Goal: Task Accomplishment & Management: Complete application form

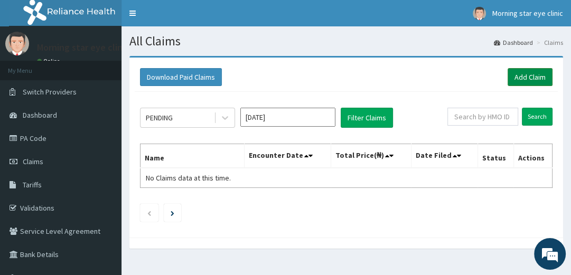
click at [517, 80] on link "Add Claim" at bounding box center [529, 77] width 45 height 18
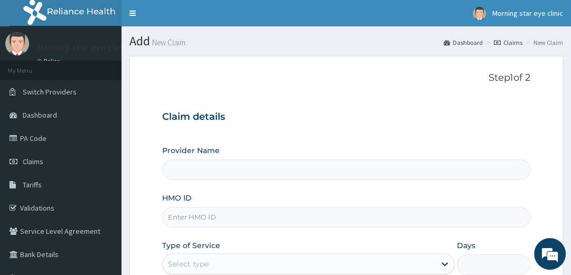
type input "Morning Star Eye Clinic"
click at [271, 217] on input "HMO ID" at bounding box center [346, 217] width 368 height 21
click at [257, 220] on input "HMO ID" at bounding box center [346, 217] width 368 height 21
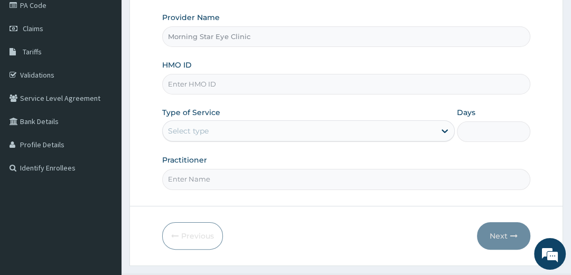
scroll to position [134, 0]
click at [244, 78] on input "HMO ID" at bounding box center [346, 83] width 368 height 21
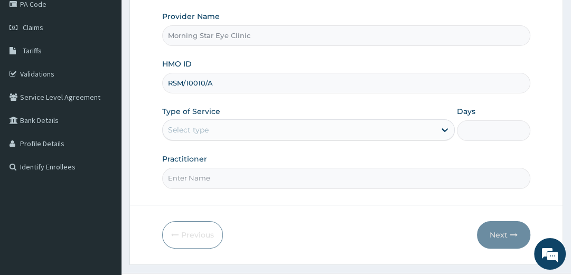
type input "RSM/10010/A"
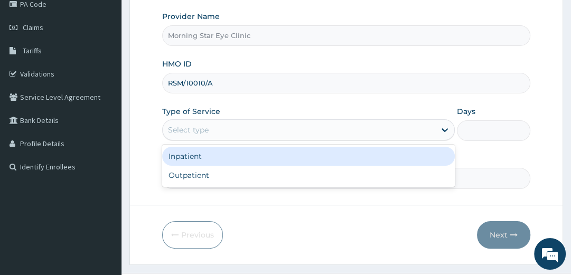
click at [234, 124] on div "Select type" at bounding box center [299, 129] width 272 height 17
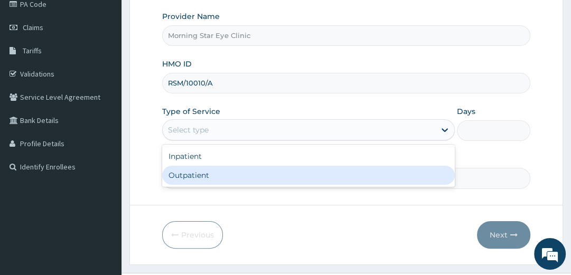
click at [236, 172] on div "Outpatient" at bounding box center [308, 175] width 293 height 19
type input "1"
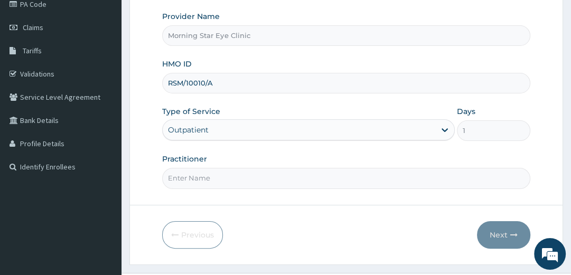
click at [364, 183] on input "Practitioner" at bounding box center [346, 178] width 368 height 21
type input "DR [PERSON_NAME]"
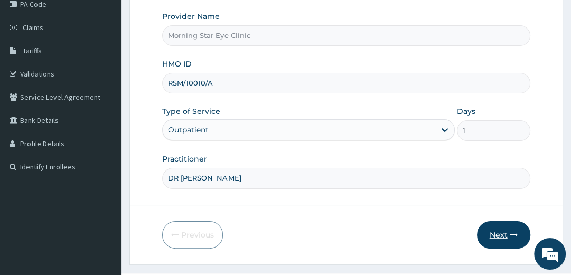
click at [502, 230] on button "Next" at bounding box center [503, 234] width 53 height 27
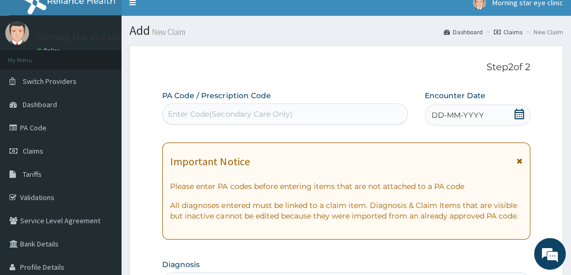
scroll to position [0, 0]
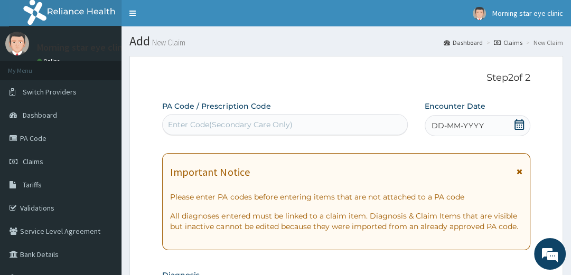
click at [335, 126] on div "Enter Code(Secondary Care Only)" at bounding box center [285, 124] width 244 height 17
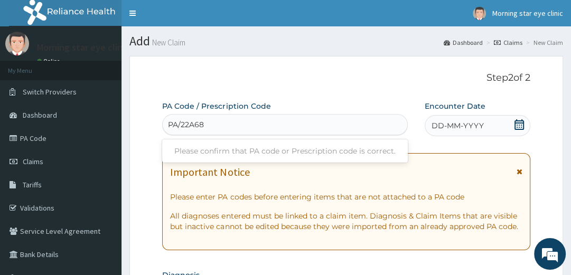
type input "PA/22A684"
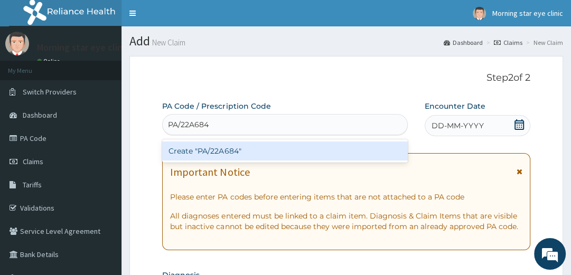
click at [347, 152] on div "Create "PA/22A684"" at bounding box center [285, 151] width 246 height 19
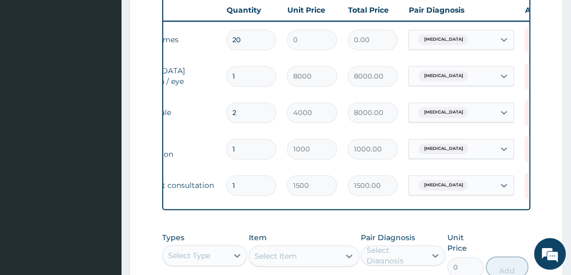
scroll to position [0, 162]
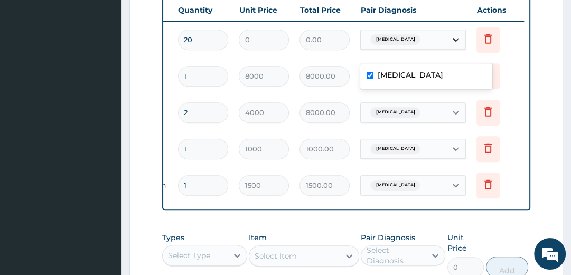
click at [457, 45] on icon at bounding box center [455, 39] width 11 height 11
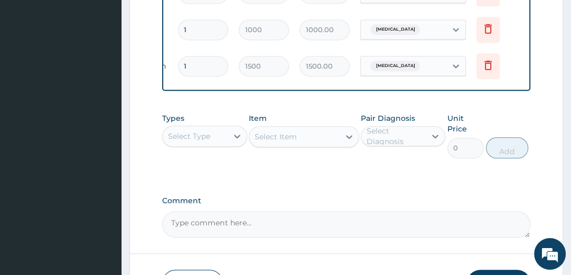
scroll to position [594, 0]
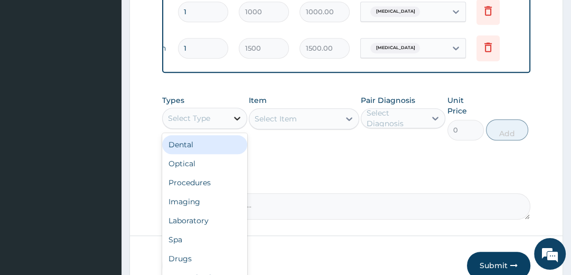
click at [231, 128] on div at bounding box center [237, 118] width 19 height 19
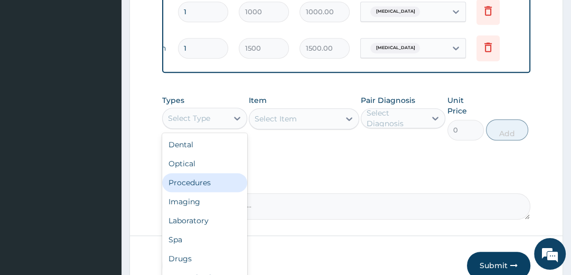
click at [218, 192] on div "Procedures" at bounding box center [204, 182] width 84 height 19
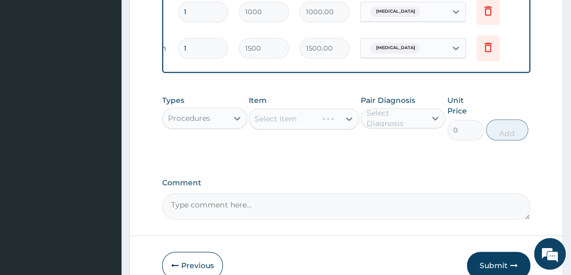
click at [287, 140] on div "Item Select Item" at bounding box center [304, 117] width 110 height 45
click at [286, 129] on div "Select Item" at bounding box center [304, 118] width 110 height 21
click at [347, 129] on div "Select Item" at bounding box center [304, 118] width 110 height 21
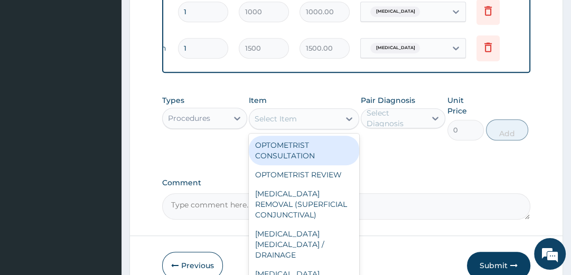
click at [347, 121] on icon at bounding box center [349, 119] width 6 height 4
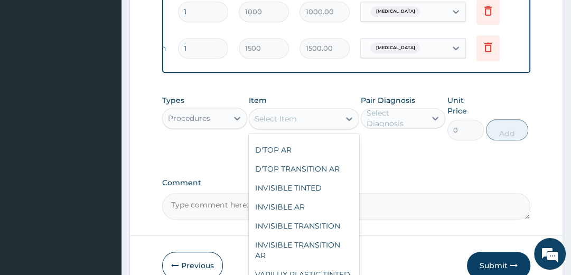
scroll to position [663, 0]
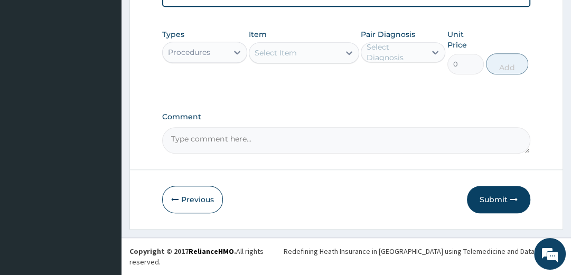
click at [445, 154] on textarea "Comment" at bounding box center [346, 140] width 368 height 26
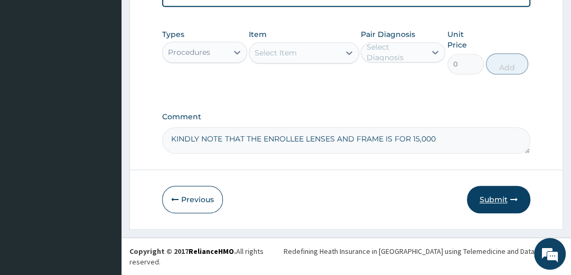
type textarea "KINDLY NOTE THAT THE ENROLLEE LENSES AND FRAME IS FOR 15,000"
click at [485, 211] on button "Submit" at bounding box center [498, 199] width 63 height 27
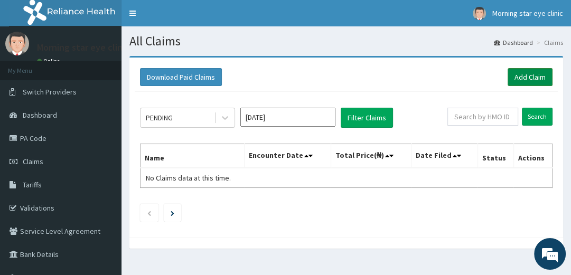
click at [521, 73] on link "Add Claim" at bounding box center [529, 77] width 45 height 18
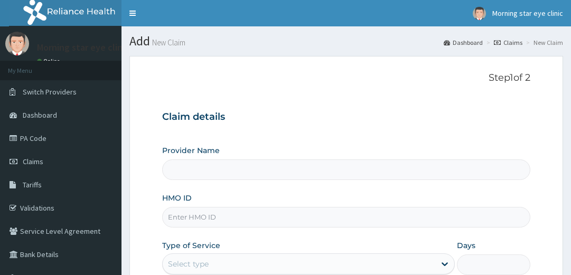
click at [359, 222] on input "HMO ID" at bounding box center [346, 217] width 368 height 21
type input "Morning Star Eye Clinic"
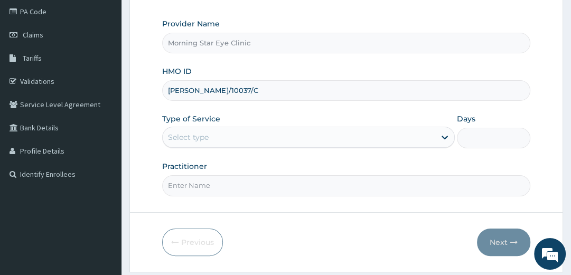
type input "KAY/10037/C"
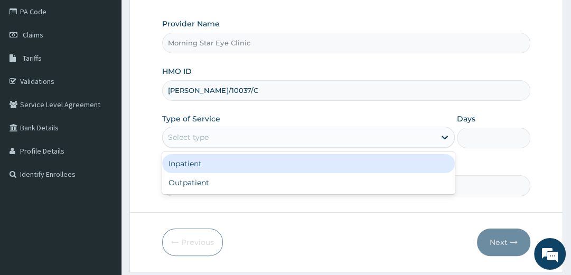
click at [266, 136] on div "Select type" at bounding box center [299, 137] width 272 height 17
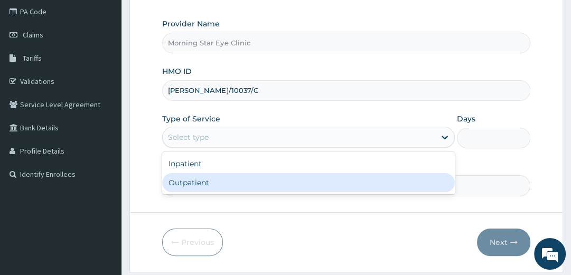
click at [257, 183] on div "Outpatient" at bounding box center [308, 182] width 293 height 19
type input "1"
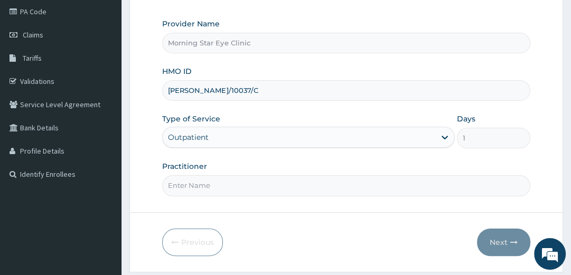
click at [258, 190] on input "Practitioner" at bounding box center [346, 185] width 368 height 21
type input "DR ODII"
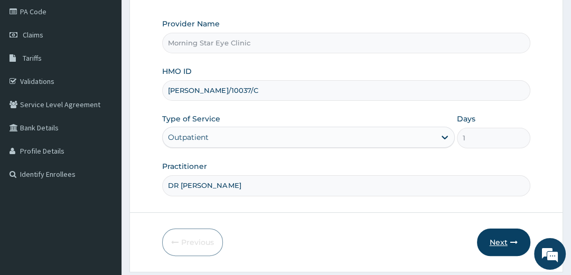
click at [508, 238] on button "Next" at bounding box center [503, 242] width 53 height 27
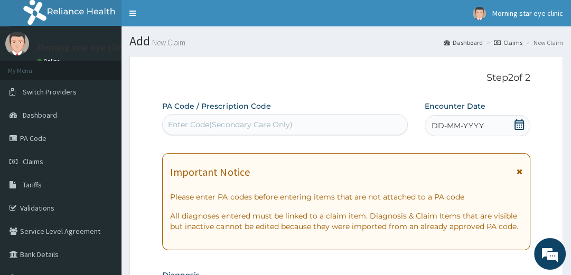
click at [320, 121] on div "Enter Code(Secondary Care Only)" at bounding box center [285, 124] width 244 height 17
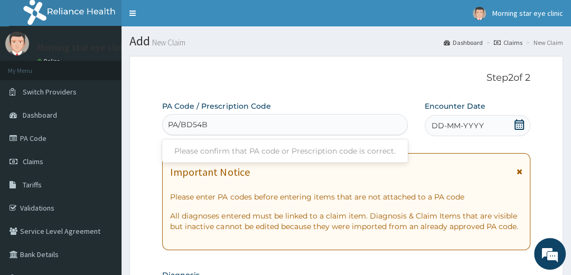
type input "PA/BD54B8"
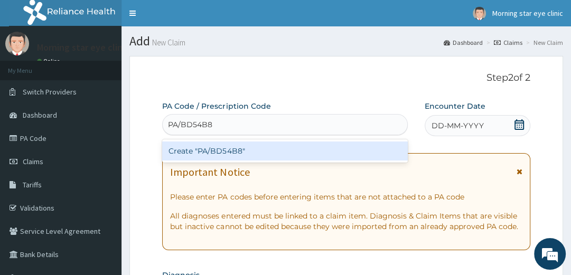
click at [311, 146] on div "Create "PA/BD54B8"" at bounding box center [285, 151] width 246 height 19
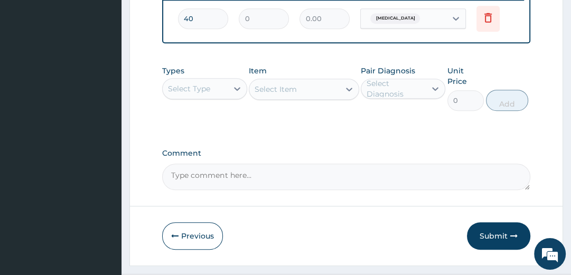
scroll to position [498, 0]
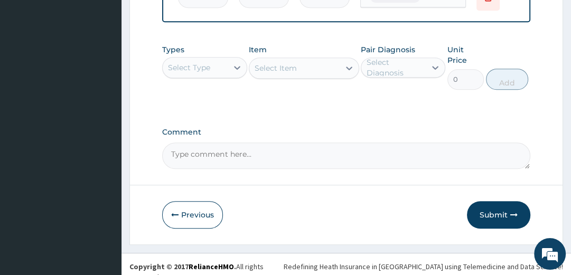
click at [303, 165] on textarea "Comment" at bounding box center [346, 156] width 368 height 26
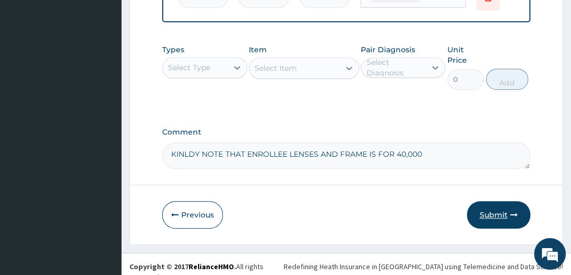
type textarea "KINLDY NOTE THAT ENROLLEE LENSES AND FRAME IS FOR 40,000"
click at [495, 225] on button "Submit" at bounding box center [498, 214] width 63 height 27
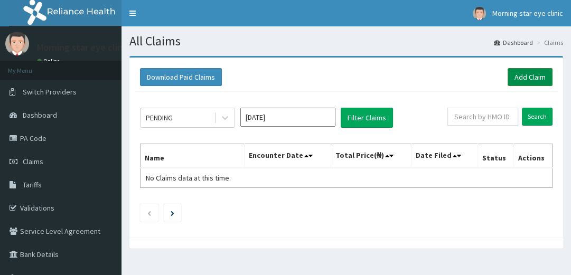
click at [523, 77] on link "Add Claim" at bounding box center [529, 77] width 45 height 18
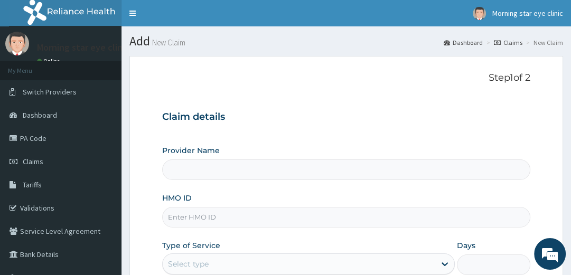
type input "Morning Star Eye Clinic"
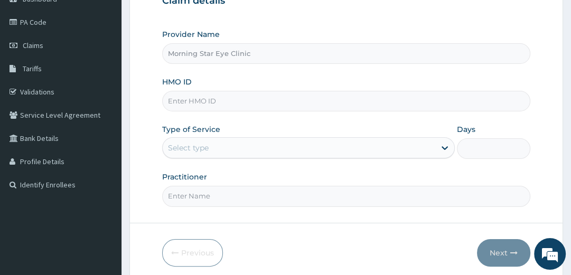
scroll to position [131, 0]
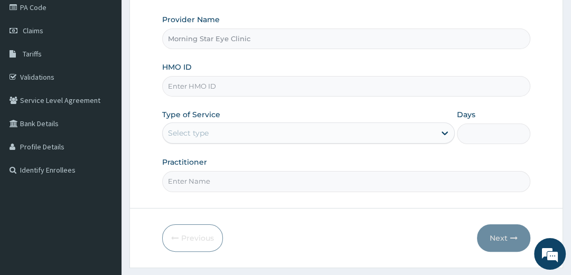
click at [416, 88] on input "HMO ID" at bounding box center [346, 86] width 368 height 21
type input "KAY/10037/C"
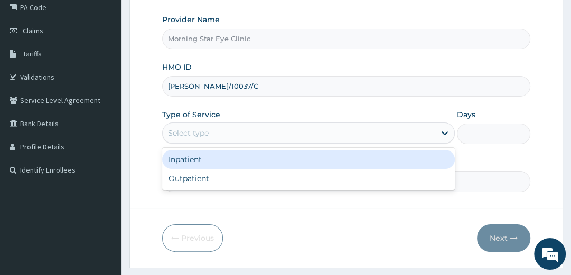
click at [412, 135] on div "Select type" at bounding box center [299, 133] width 272 height 17
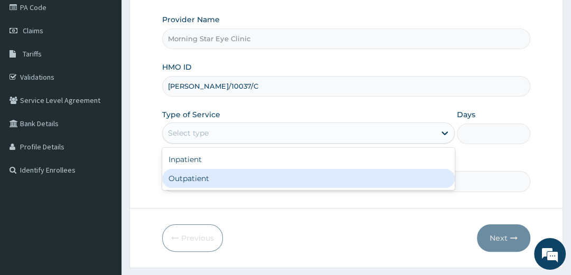
click at [398, 180] on div "Outpatient" at bounding box center [308, 178] width 293 height 19
type input "1"
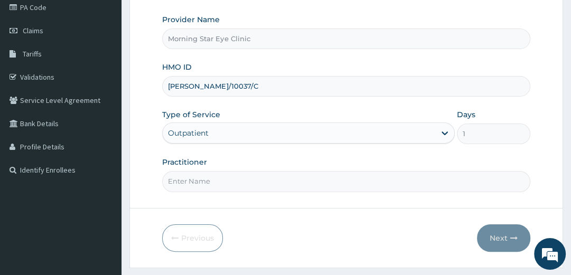
click at [396, 184] on input "Practitioner" at bounding box center [346, 181] width 368 height 21
type input "DR [PERSON_NAME]"
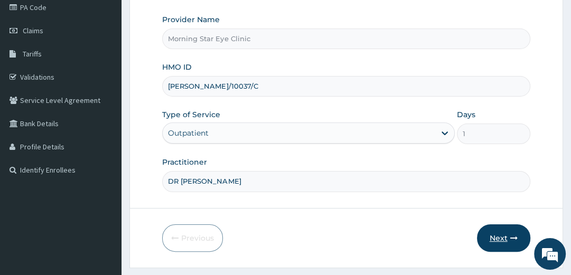
click at [497, 238] on button "Next" at bounding box center [503, 237] width 53 height 27
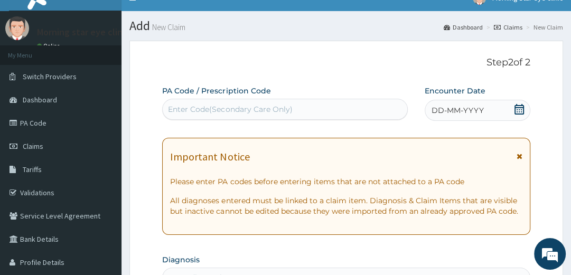
scroll to position [14, 0]
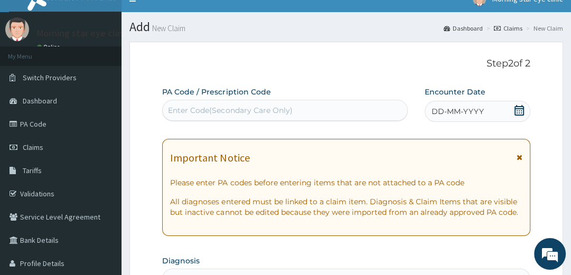
click at [319, 107] on div "Enter Code(Secondary Care Only)" at bounding box center [285, 110] width 244 height 17
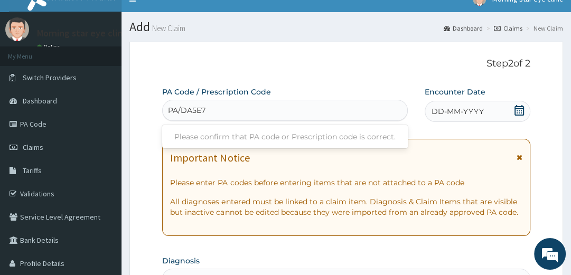
type input "PA/DA5E79"
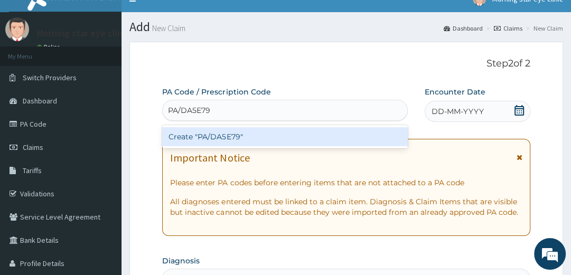
click at [349, 146] on div "Create "PA/DA5E79"" at bounding box center [285, 136] width 246 height 19
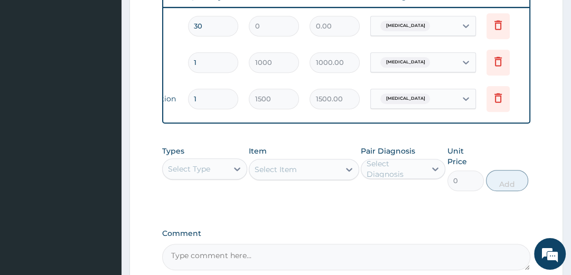
scroll to position [0, 162]
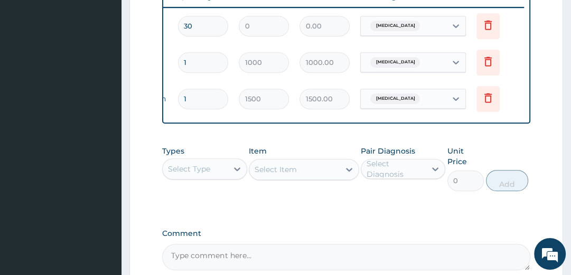
click at [522, 124] on div "Type Name Quantity Unit Price Total Price Pair Diagnosis Actions Optical lens a…" at bounding box center [346, 51] width 368 height 144
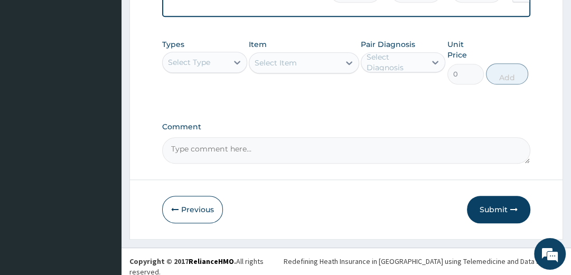
scroll to position [585, 0]
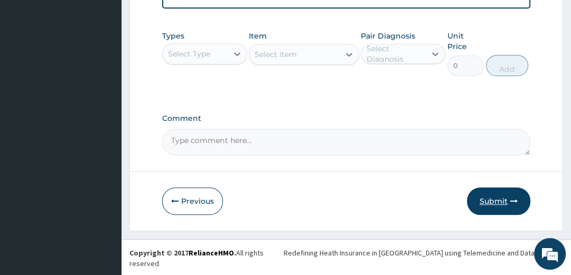
click at [502, 215] on button "Submit" at bounding box center [498, 200] width 63 height 27
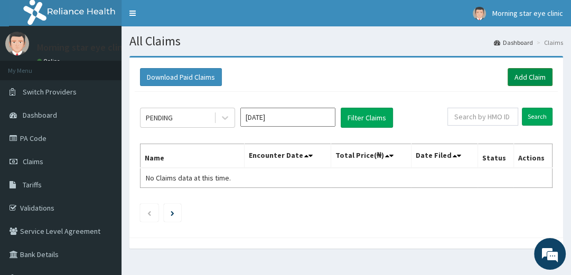
click at [533, 76] on link "Add Claim" at bounding box center [529, 77] width 45 height 18
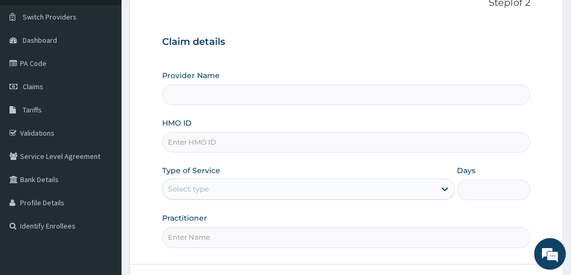
type input "Morning Star Eye Clinic"
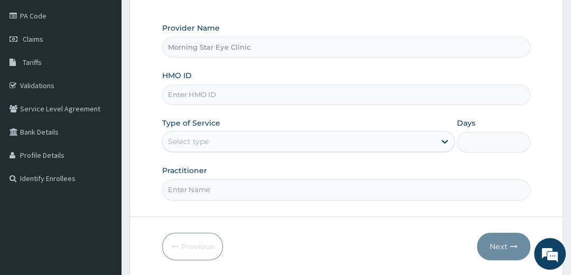
scroll to position [131, 0]
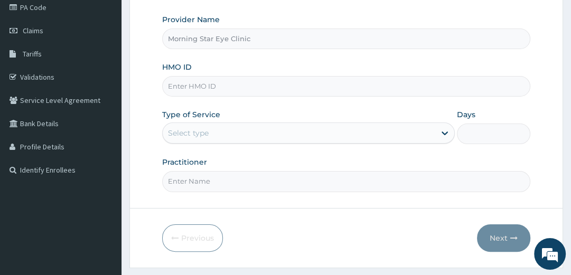
click at [310, 87] on input "HMO ID" at bounding box center [346, 86] width 368 height 21
type input "[PERSON_NAME]/10037/D"
click at [306, 135] on div "Select type" at bounding box center [299, 133] width 272 height 17
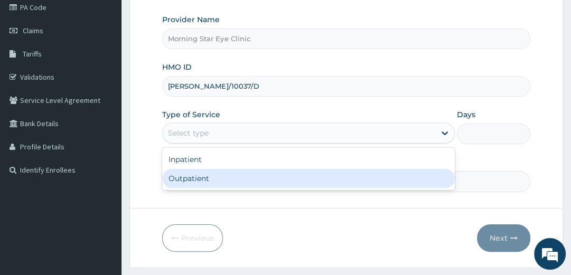
click at [295, 184] on div "Outpatient" at bounding box center [308, 178] width 293 height 19
type input "1"
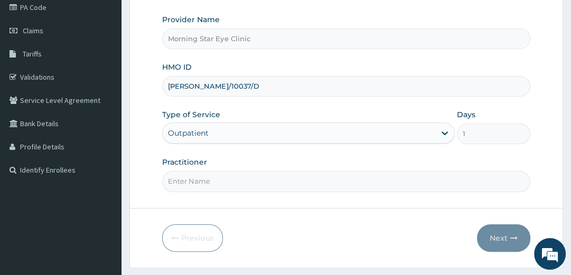
click at [294, 184] on input "Practitioner" at bounding box center [346, 181] width 368 height 21
type input "DR [PERSON_NAME]"
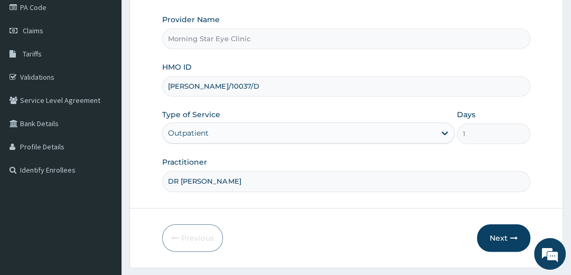
scroll to position [157, 0]
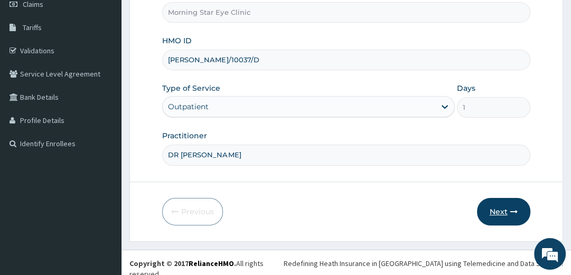
click at [504, 211] on button "Next" at bounding box center [503, 211] width 53 height 27
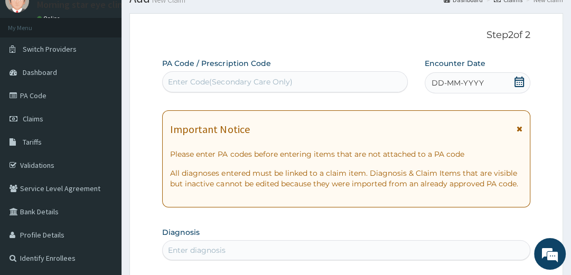
scroll to position [42, 0]
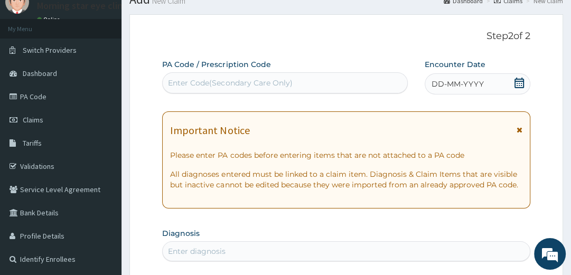
click at [336, 78] on div "Enter Code(Secondary Care Only)" at bounding box center [285, 82] width 244 height 17
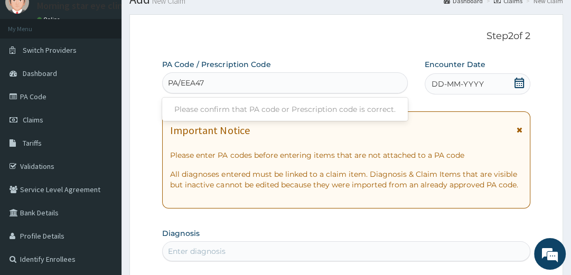
type input "PA/EEA470"
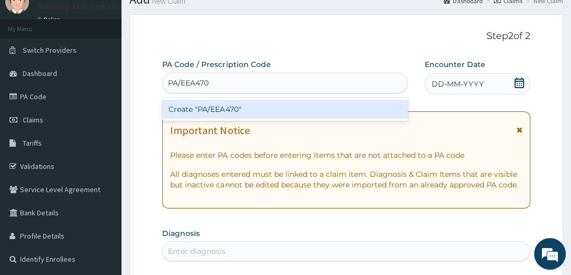
click at [270, 102] on div "Create "PA/EEA470"" at bounding box center [285, 109] width 246 height 19
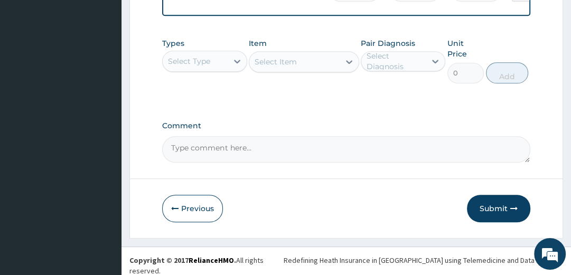
scroll to position [571, 0]
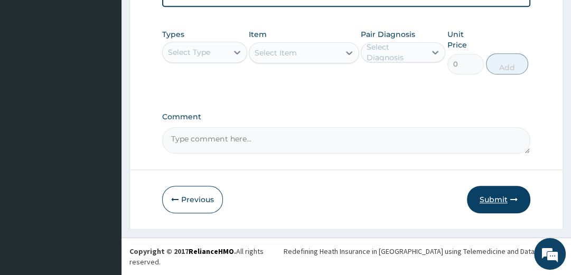
click at [495, 212] on button "Submit" at bounding box center [498, 199] width 63 height 27
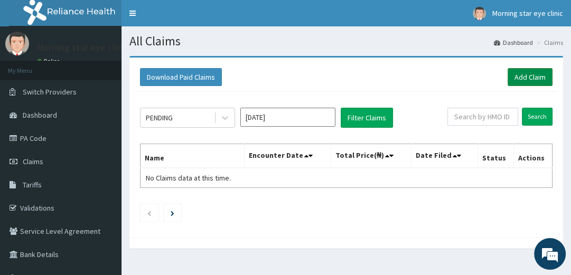
click at [526, 74] on link "Add Claim" at bounding box center [529, 77] width 45 height 18
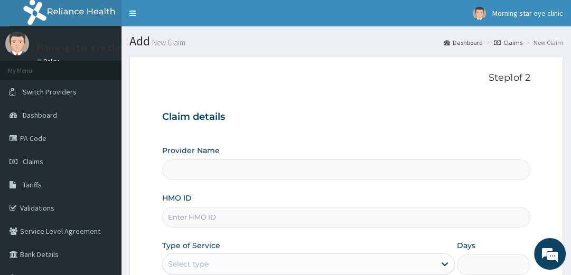
type input "Morning Star Eye Clinic"
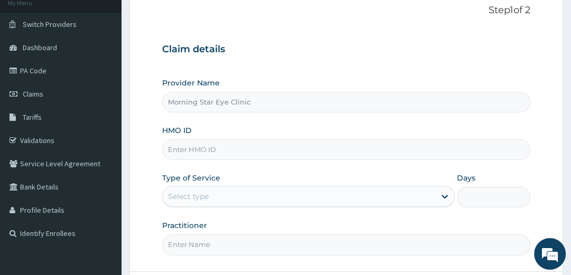
scroll to position [70, 0]
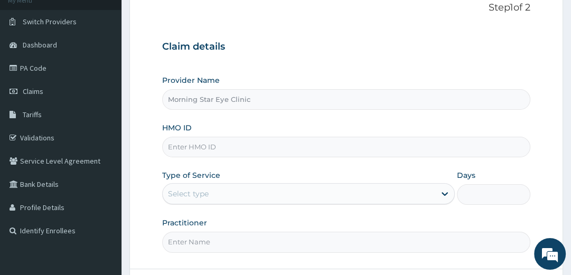
click at [392, 148] on input "HMO ID" at bounding box center [346, 147] width 368 height 21
type input "RSM/10010/C"
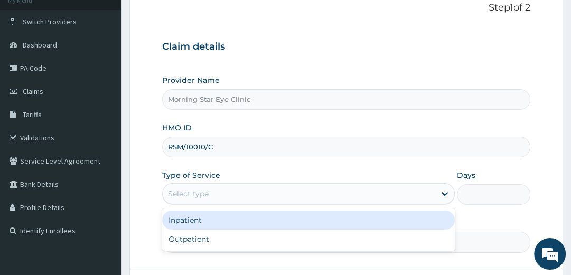
click at [219, 192] on div "Select type" at bounding box center [299, 193] width 272 height 17
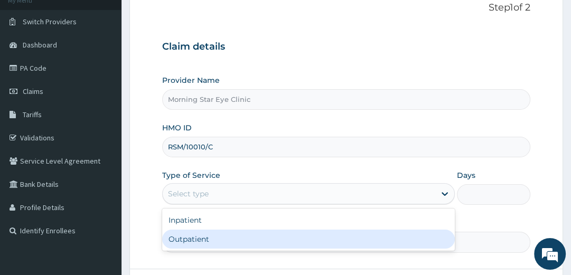
click at [205, 242] on div "Outpatient" at bounding box center [308, 239] width 293 height 19
type input "1"
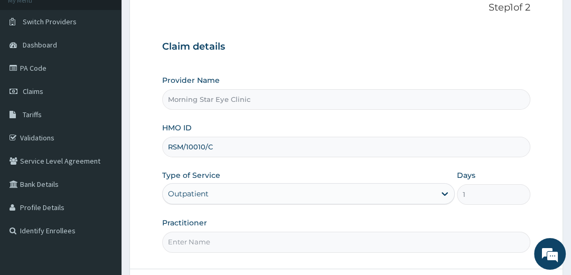
click at [198, 238] on input "Practitioner" at bounding box center [346, 242] width 368 height 21
type input "DR ODII"
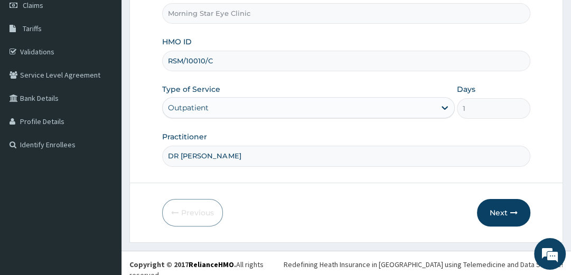
scroll to position [157, 0]
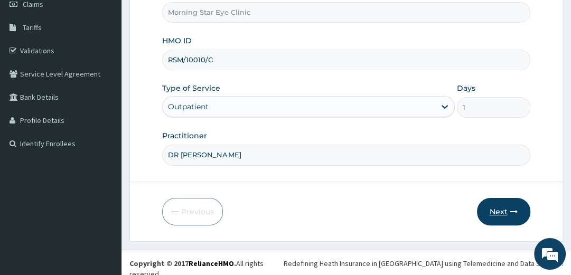
click at [486, 218] on button "Next" at bounding box center [503, 211] width 53 height 27
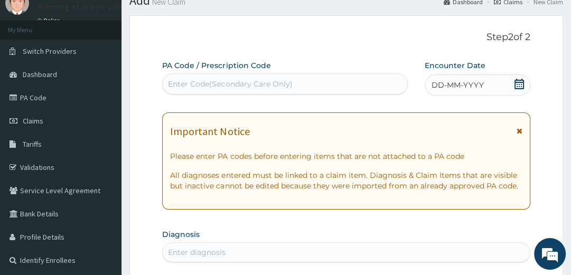
scroll to position [0, 0]
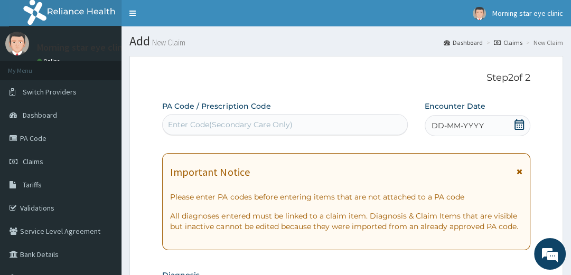
click at [299, 118] on div "Enter Code(Secondary Care Only)" at bounding box center [285, 124] width 244 height 17
click at [65, 142] on link "PA Code" at bounding box center [60, 138] width 121 height 23
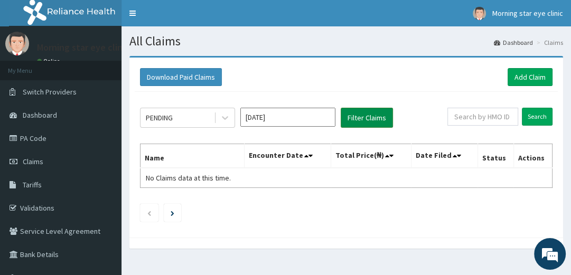
click at [368, 117] on button "Filter Claims" at bounding box center [367, 118] width 52 height 20
click at [534, 72] on link "Add Claim" at bounding box center [529, 77] width 45 height 18
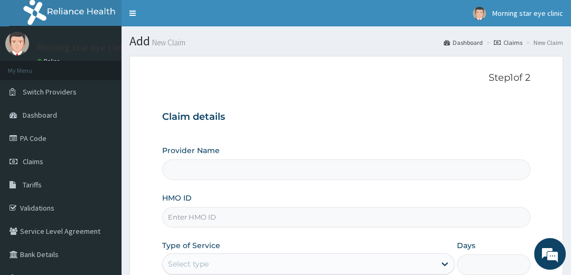
type input "Morning Star Eye Clinic"
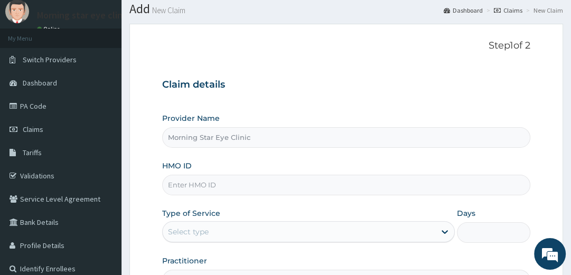
scroll to position [37, 0]
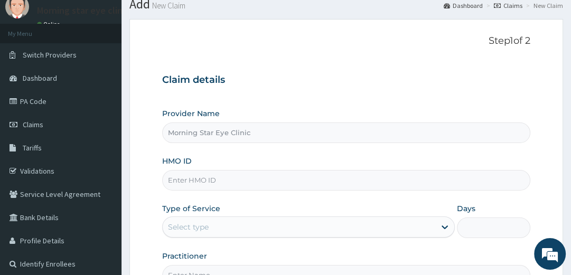
click at [334, 183] on input "HMO ID" at bounding box center [346, 180] width 368 height 21
type input "P"
click at [240, 177] on input "RS" at bounding box center [346, 180] width 368 height 21
type input "RSM/10010/C"
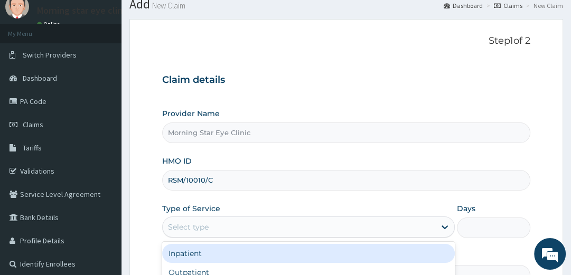
click at [219, 224] on div "Select type" at bounding box center [299, 227] width 272 height 17
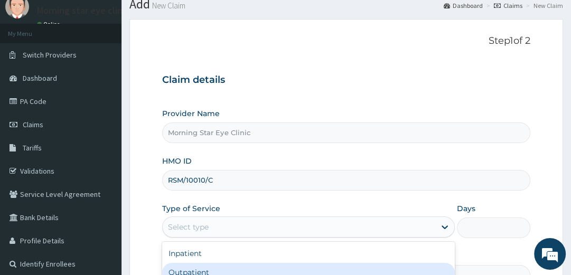
click at [205, 270] on div "Outpatient" at bounding box center [308, 272] width 293 height 19
type input "1"
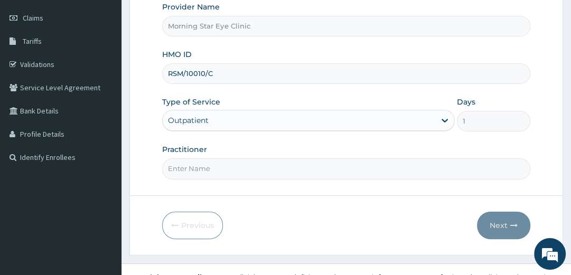
scroll to position [152, 0]
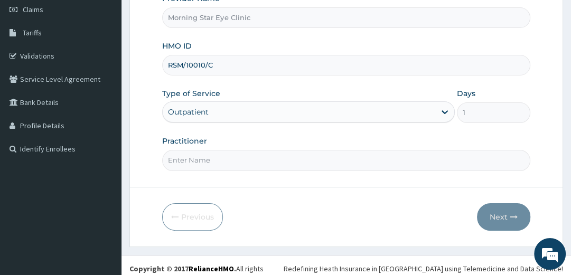
click at [321, 167] on input "Practitioner" at bounding box center [346, 160] width 368 height 21
type input "DR ODII"
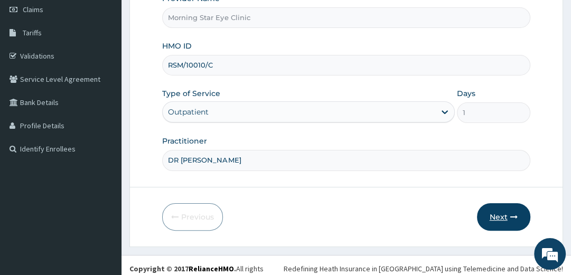
click at [500, 213] on button "Next" at bounding box center [503, 216] width 53 height 27
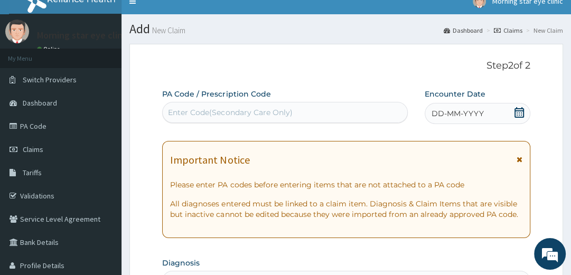
scroll to position [0, 0]
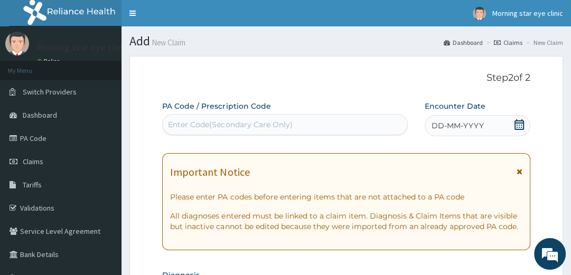
click at [310, 129] on div "Enter Code(Secondary Care Only)" at bounding box center [285, 124] width 244 height 17
type input "P"
drag, startPoint x: 256, startPoint y: 127, endPoint x: 203, endPoint y: 124, distance: 52.9
click at [203, 125] on div "Enter Code(Secondary Care Only)" at bounding box center [230, 124] width 124 height 11
click at [203, 124] on div "Enter Code(Secondary Care Only)" at bounding box center [230, 124] width 124 height 11
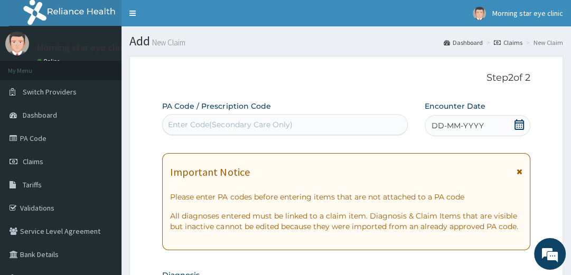
click at [178, 123] on div "Enter Code(Secondary Care Only)" at bounding box center [230, 124] width 124 height 11
drag, startPoint x: 178, startPoint y: 123, endPoint x: 170, endPoint y: 122, distance: 8.5
click at [170, 122] on div "Enter Code(Secondary Care Only)" at bounding box center [230, 124] width 124 height 11
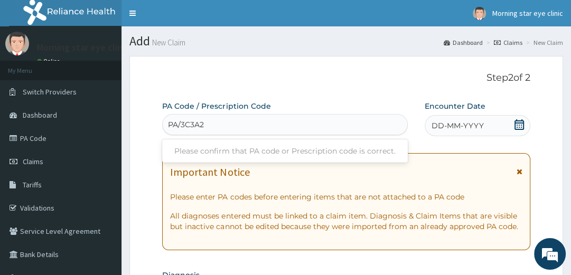
type input "PA/3C3A20"
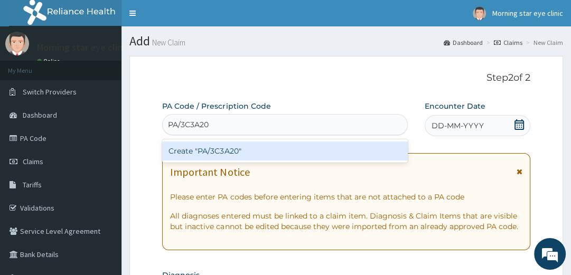
click at [186, 153] on div "Create "PA/3C3A20"" at bounding box center [285, 151] width 246 height 19
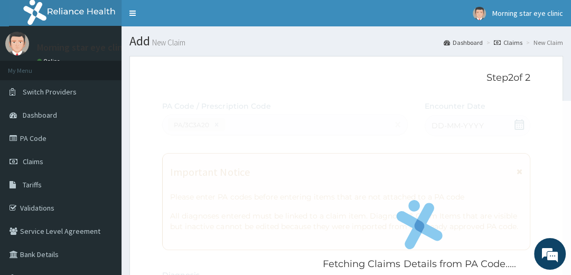
drag, startPoint x: 221, startPoint y: 201, endPoint x: 266, endPoint y: 161, distance: 59.9
click at [266, 161] on div "Fetching Claims Details from PA Code....." at bounding box center [419, 238] width 514 height 275
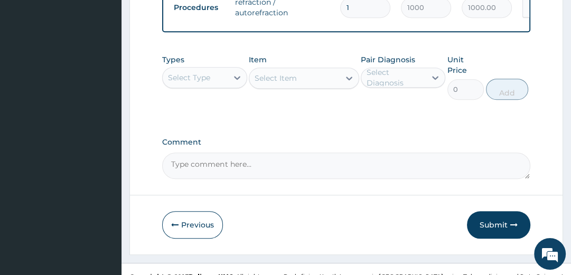
scroll to position [591, 0]
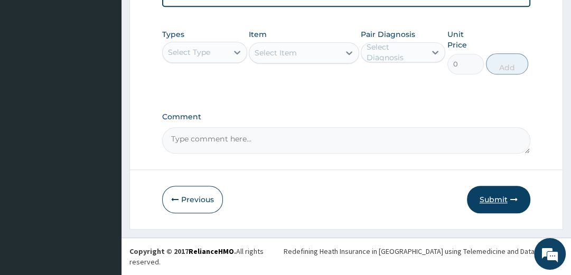
click at [498, 210] on button "Submit" at bounding box center [498, 199] width 63 height 27
